Goal: Check status: Check status

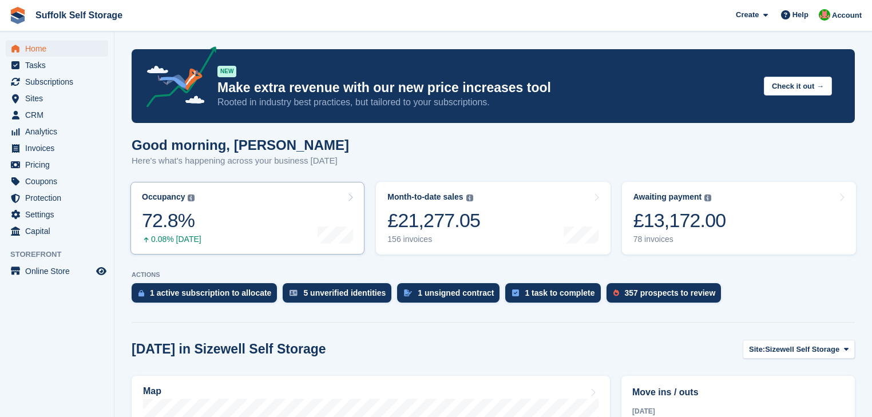
click at [348, 197] on icon at bounding box center [350, 197] width 6 height 9
click at [352, 199] on icon at bounding box center [350, 197] width 6 height 9
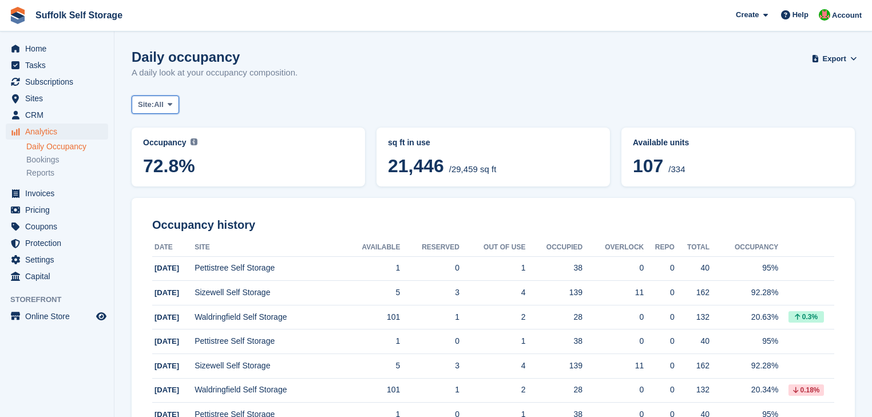
click at [161, 104] on span "All" at bounding box center [159, 104] width 10 height 11
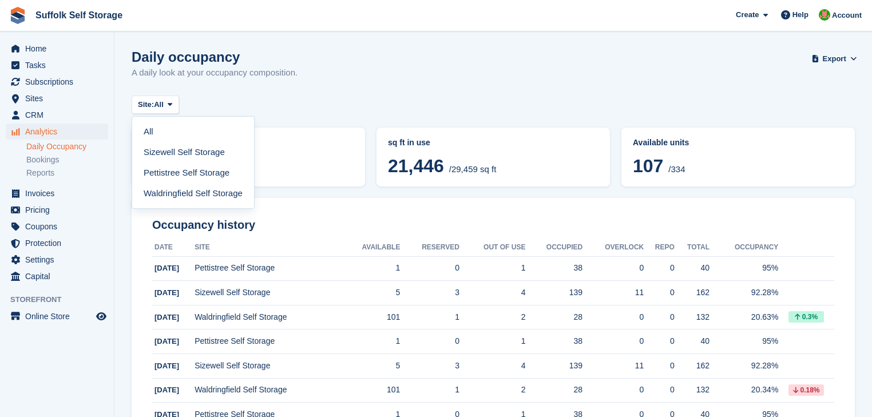
drag, startPoint x: 155, startPoint y: 189, endPoint x: 161, endPoint y: 188, distance: 5.7
click at [156, 189] on link "Waldringfield Self Storage" at bounding box center [193, 193] width 113 height 21
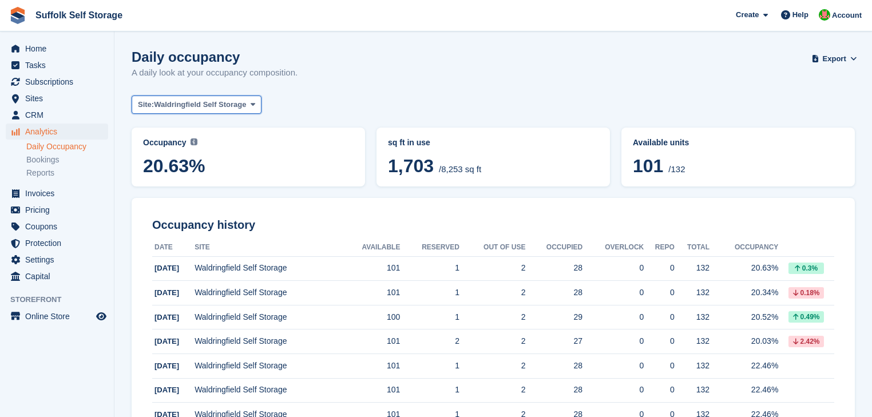
click at [199, 106] on span "Waldringfield Self Storage" at bounding box center [200, 104] width 92 height 11
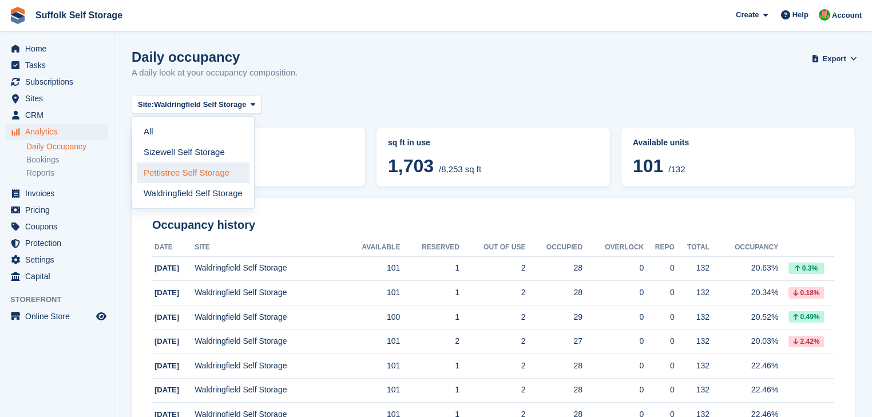
click at [174, 178] on link "Pettistree Self Storage" at bounding box center [193, 172] width 113 height 21
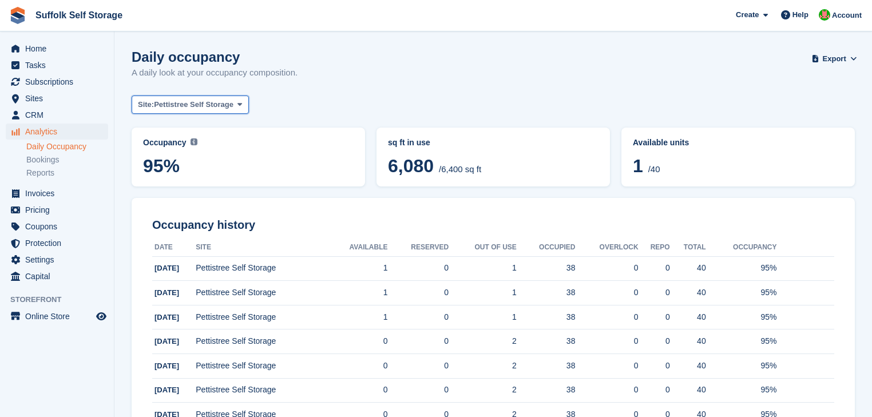
click at [227, 104] on span "Pettistree Self Storage" at bounding box center [194, 104] width 80 height 11
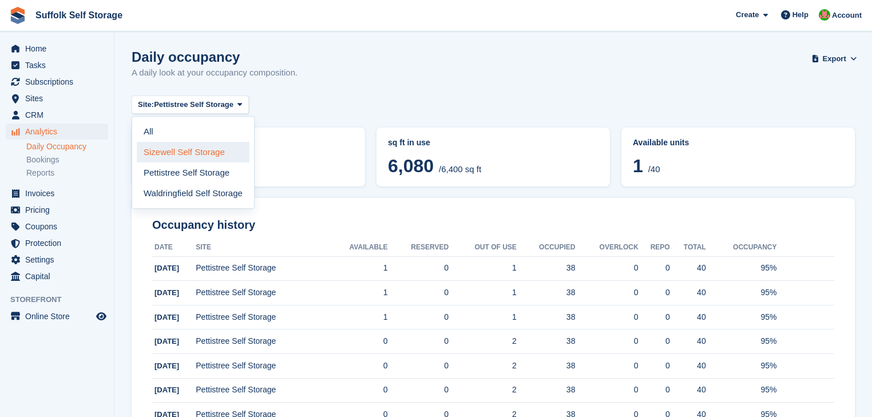
click at [210, 152] on link "Sizewell Self Storage" at bounding box center [193, 152] width 113 height 21
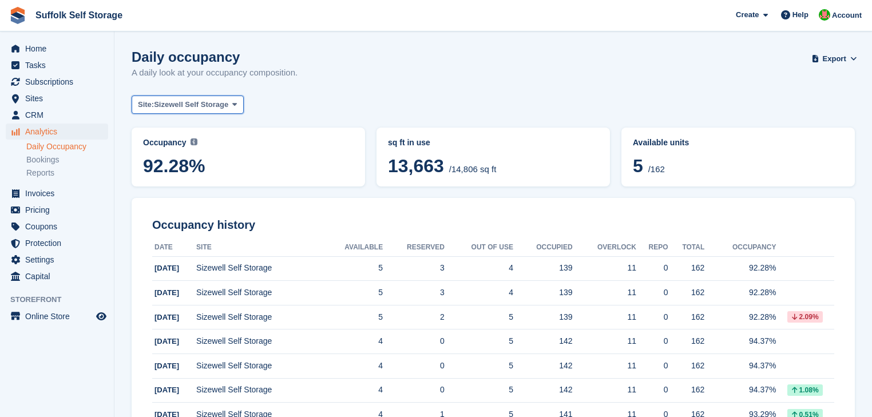
click at [203, 105] on span "Sizewell Self Storage" at bounding box center [191, 104] width 74 height 11
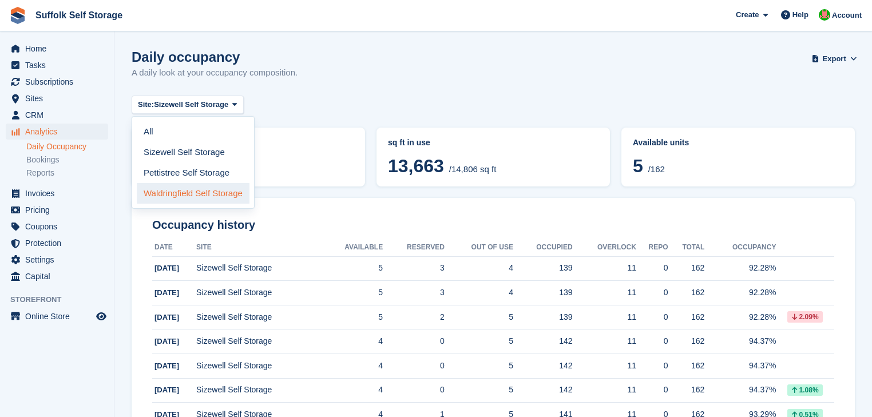
click at [184, 189] on link "Waldringfield Self Storage" at bounding box center [193, 193] width 113 height 21
